Goal: Information Seeking & Learning: Check status

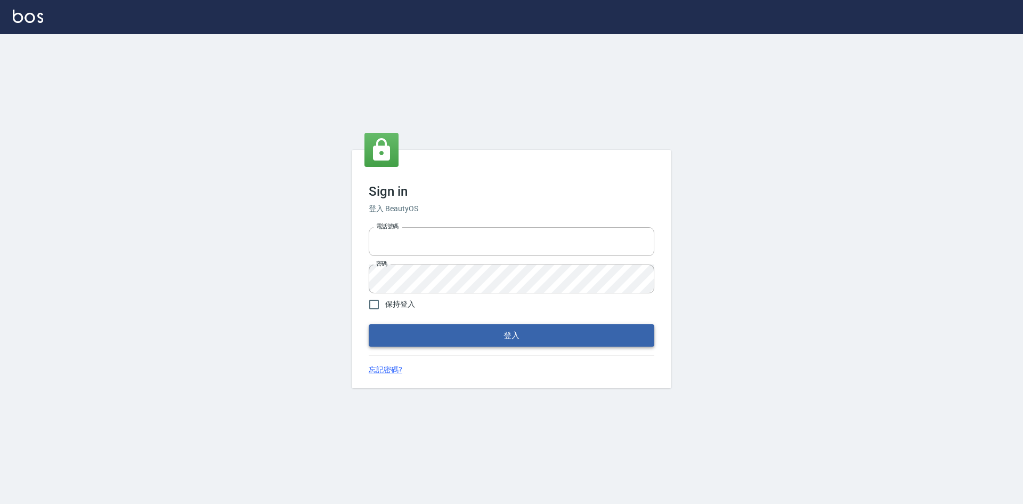
type input "0422211177"
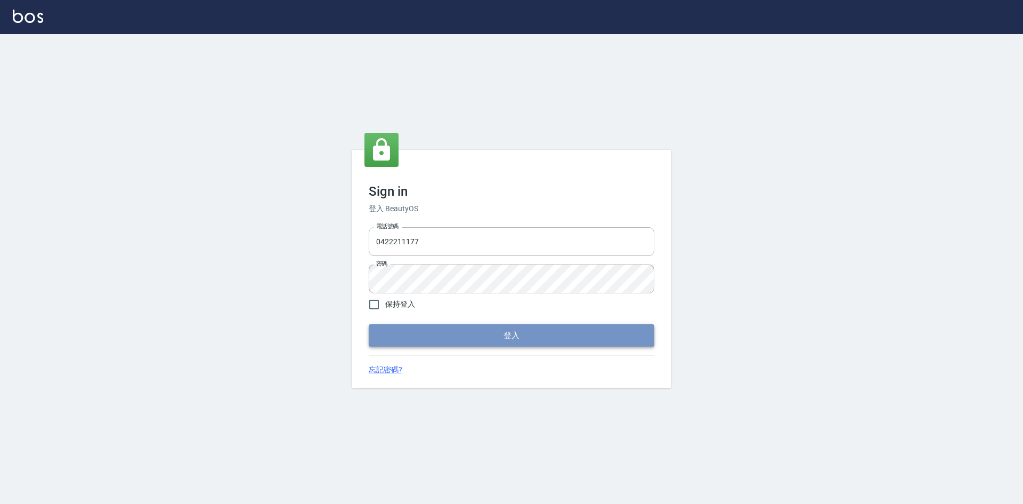
drag, startPoint x: 524, startPoint y: 340, endPoint x: 514, endPoint y: 342, distance: 9.8
click at [524, 339] on button "登入" at bounding box center [512, 335] width 286 height 22
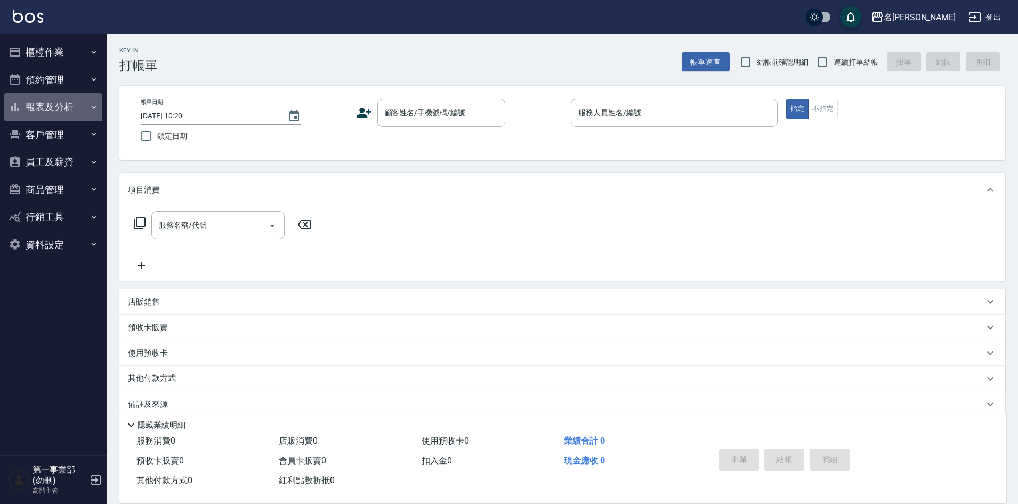
click at [39, 108] on button "報表及分析" at bounding box center [53, 107] width 98 height 28
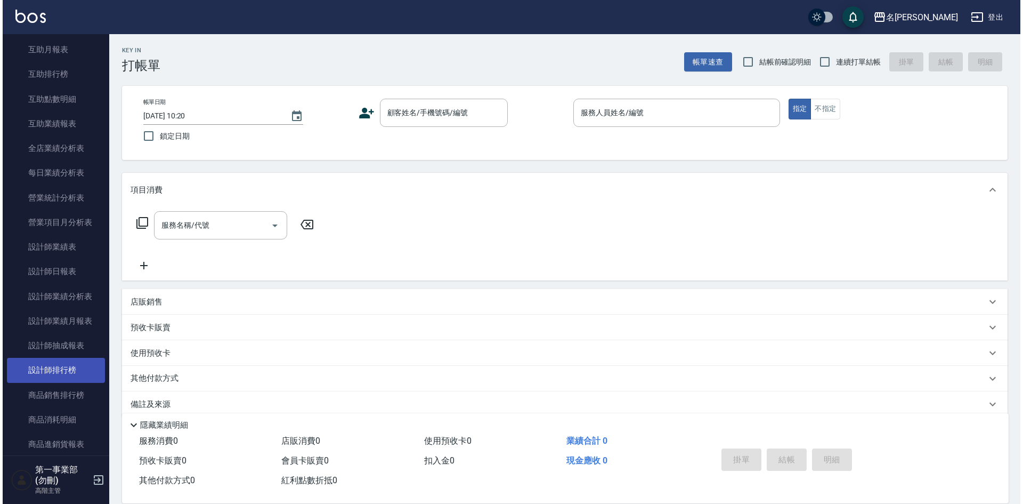
scroll to position [266, 0]
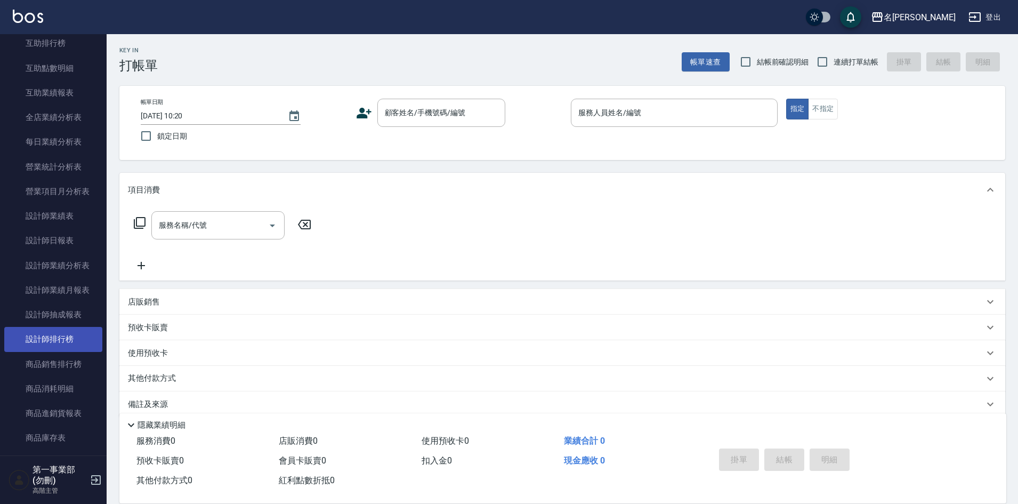
click at [55, 342] on link "設計師排行榜" at bounding box center [53, 339] width 98 height 25
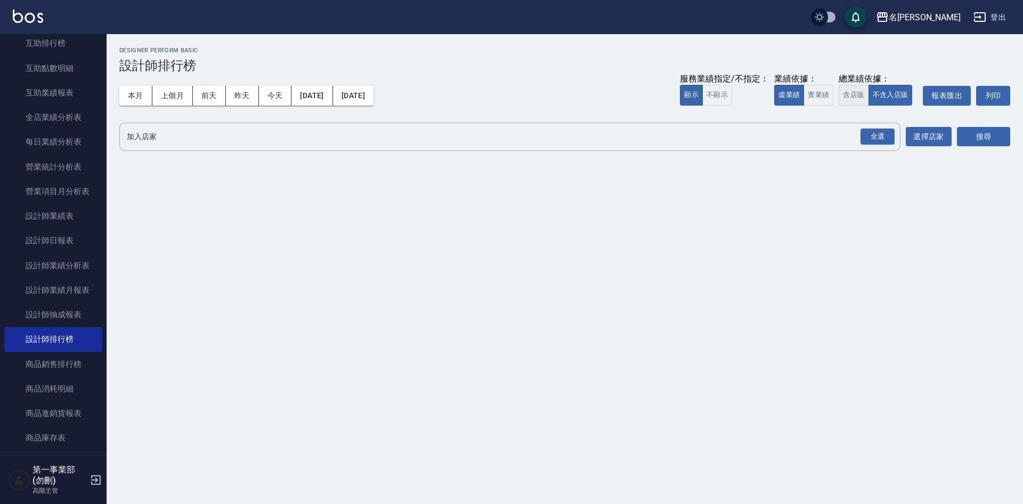
click at [850, 93] on button "含店販" at bounding box center [854, 95] width 30 height 21
click at [876, 131] on div "全選" at bounding box center [878, 136] width 34 height 17
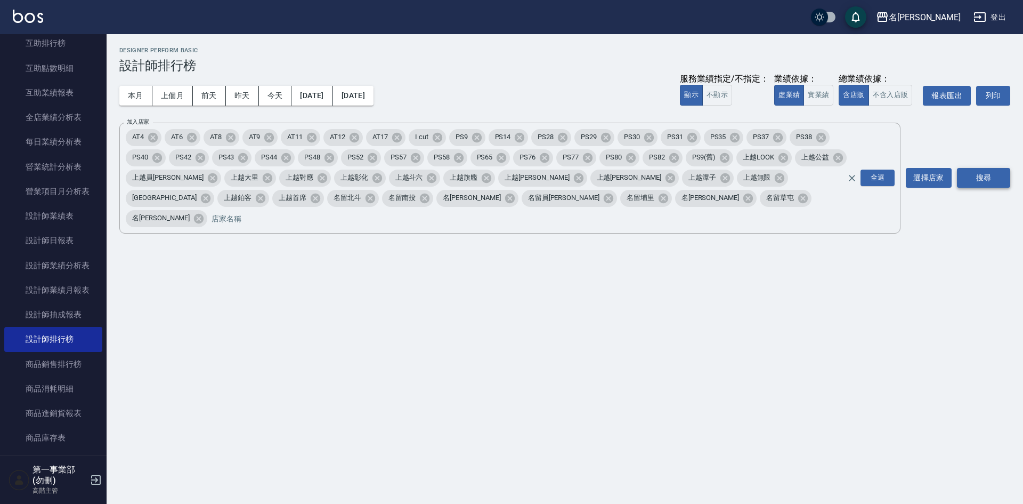
click at [988, 168] on button "搜尋" at bounding box center [983, 178] width 53 height 20
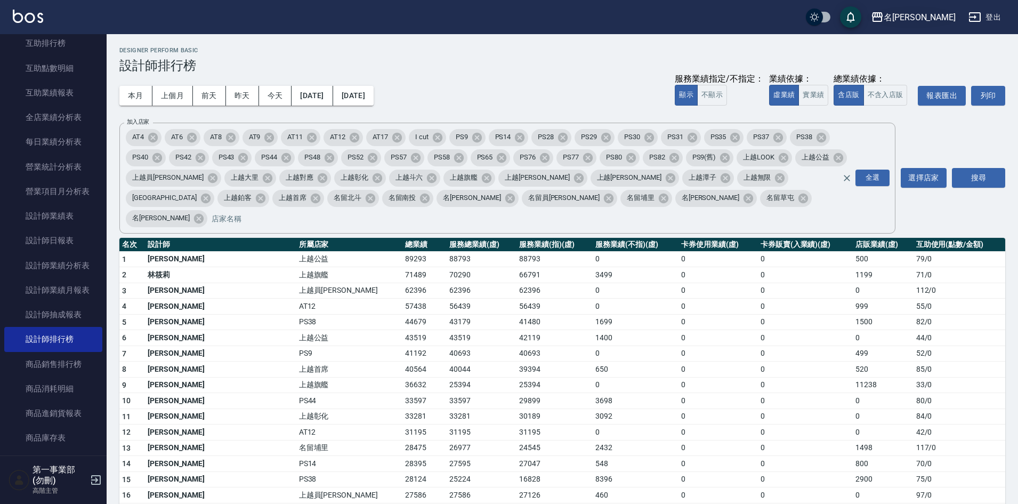
click at [922, 20] on div "名[PERSON_NAME]" at bounding box center [920, 17] width 72 height 13
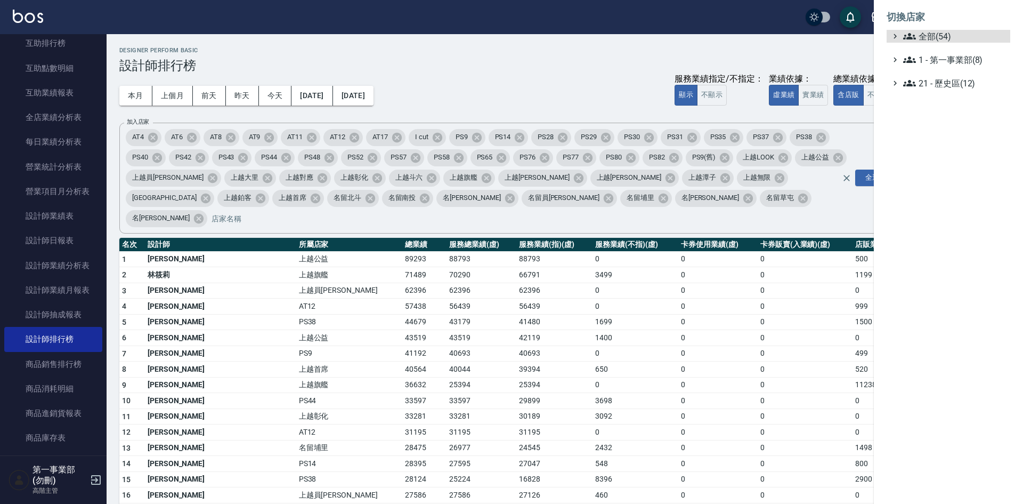
click at [953, 67] on ul "全部(54) 1 - 第一事業部(8) 21 - 歷史區(12)" at bounding box center [949, 60] width 124 height 60
click at [953, 56] on span "1 - 第一事業部(8)" at bounding box center [954, 59] width 103 height 13
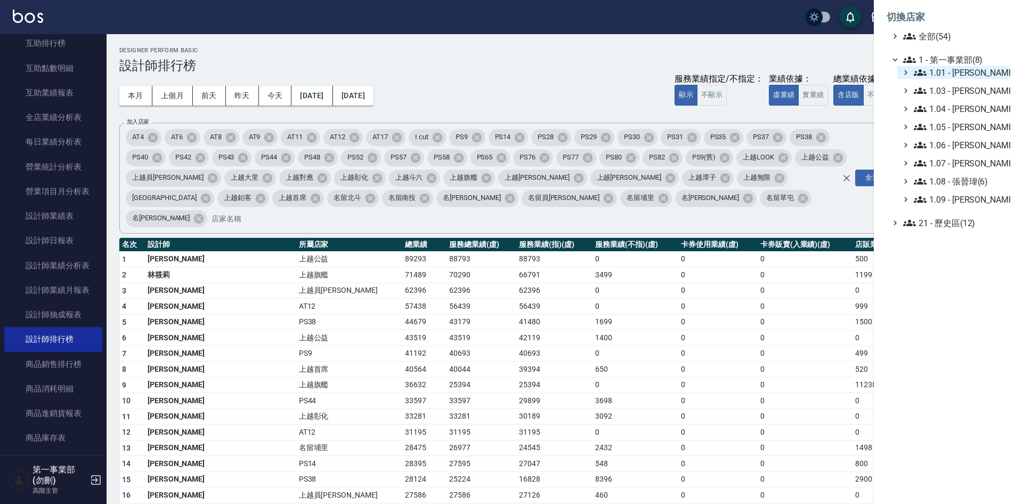
click at [963, 68] on span "1.01 - [PERSON_NAME](5)" at bounding box center [960, 72] width 92 height 13
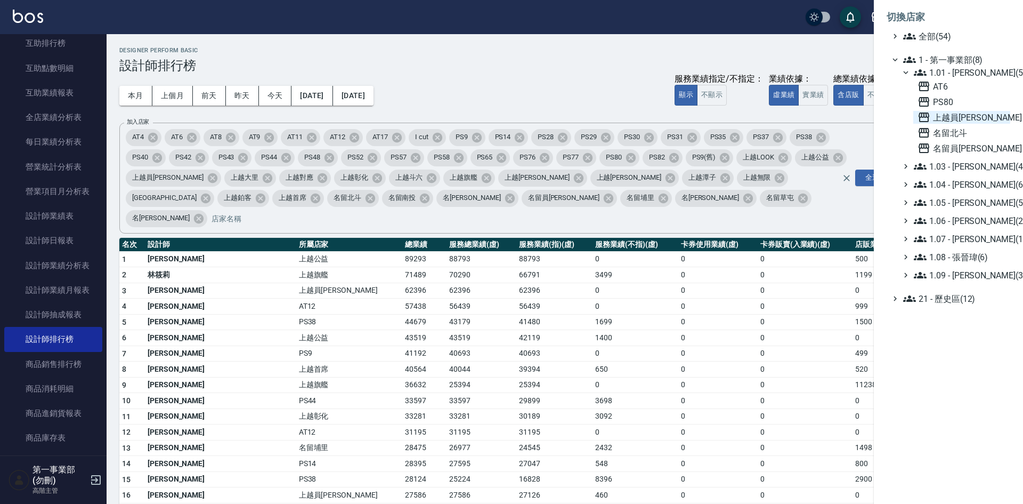
click at [944, 119] on span "上越員[PERSON_NAME]" at bounding box center [962, 117] width 88 height 13
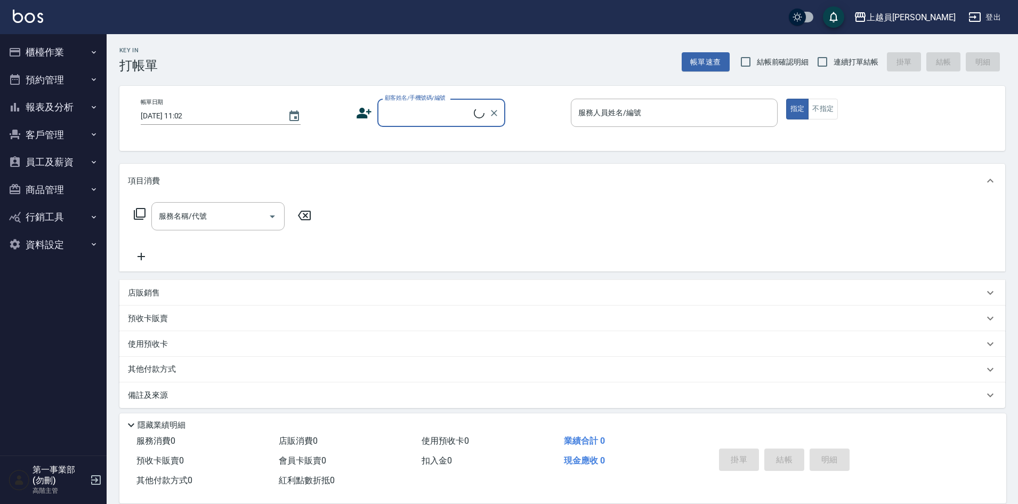
click at [49, 115] on button "報表及分析" at bounding box center [53, 107] width 98 height 28
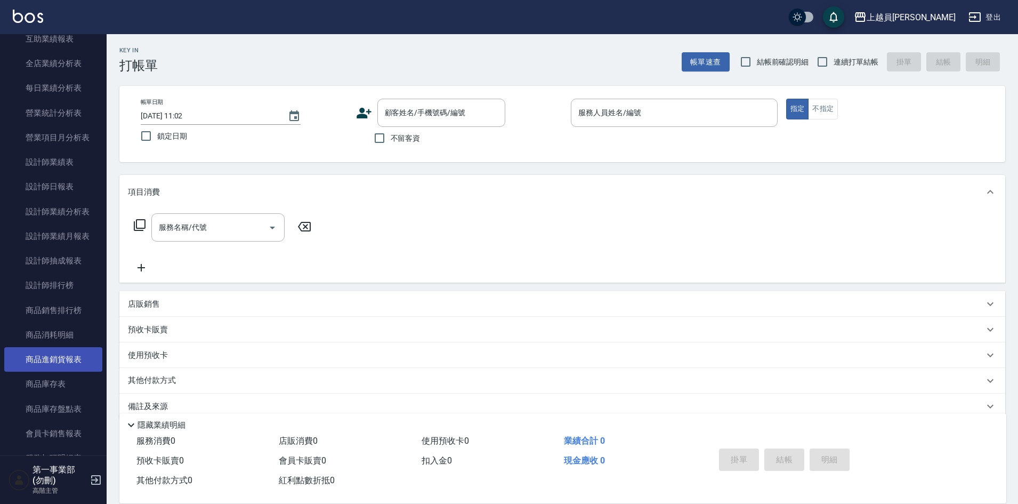
scroll to position [320, 0]
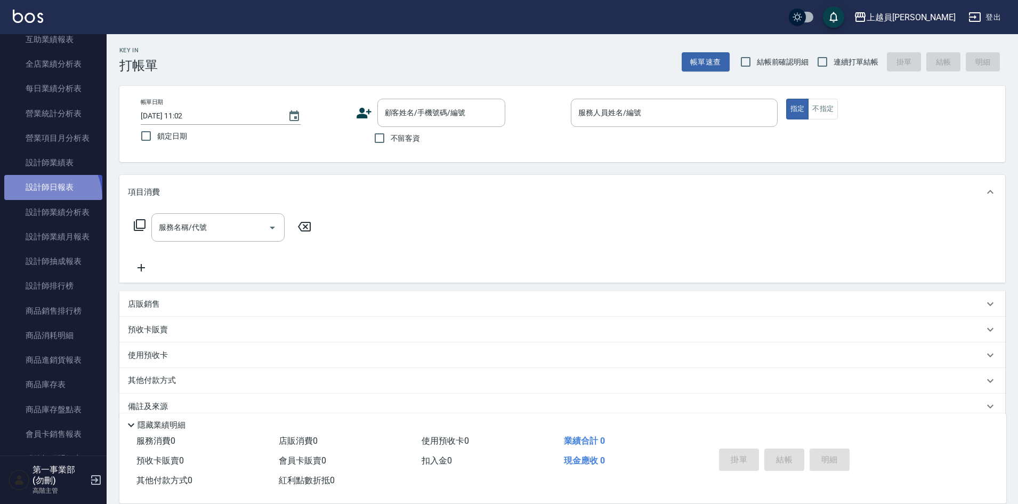
click at [38, 198] on link "設計師日報表" at bounding box center [53, 187] width 98 height 25
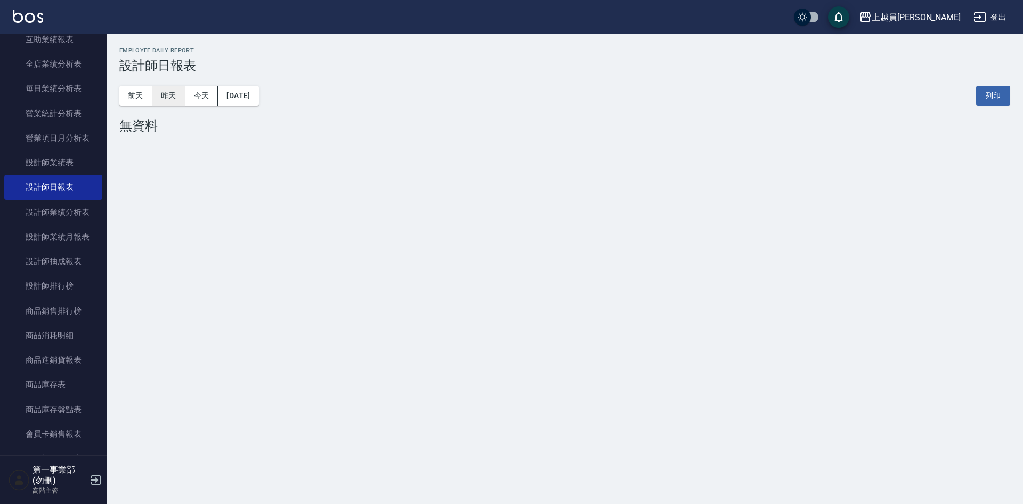
click at [169, 102] on button "昨天" at bounding box center [168, 96] width 33 height 20
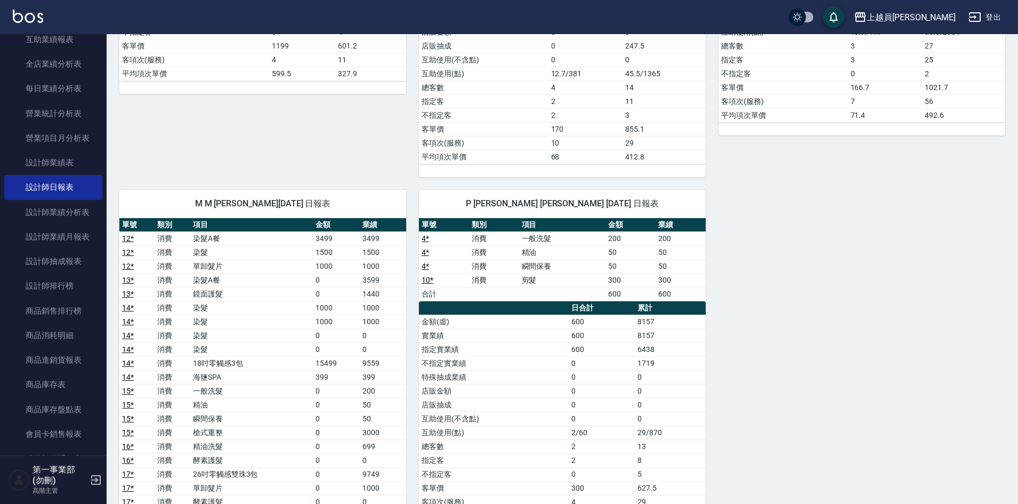
scroll to position [373, 0]
